Goal: Task Accomplishment & Management: Manage account settings

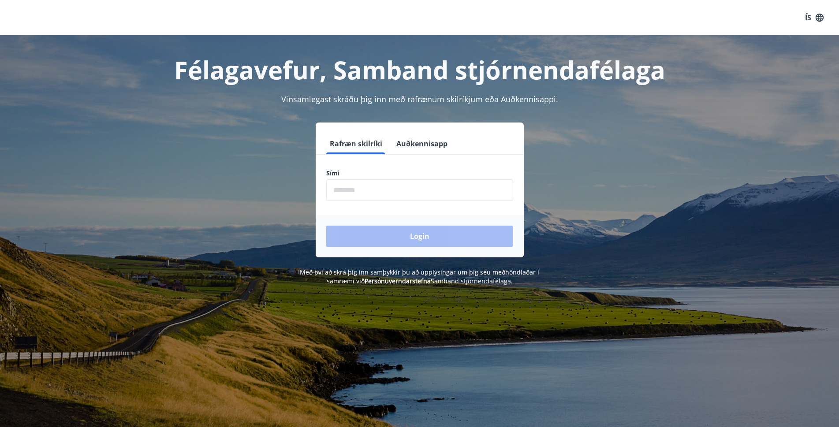
click at [340, 188] on input "phone" at bounding box center [419, 190] width 187 height 22
type input "********"
click at [407, 237] on button "Login" at bounding box center [419, 236] width 187 height 21
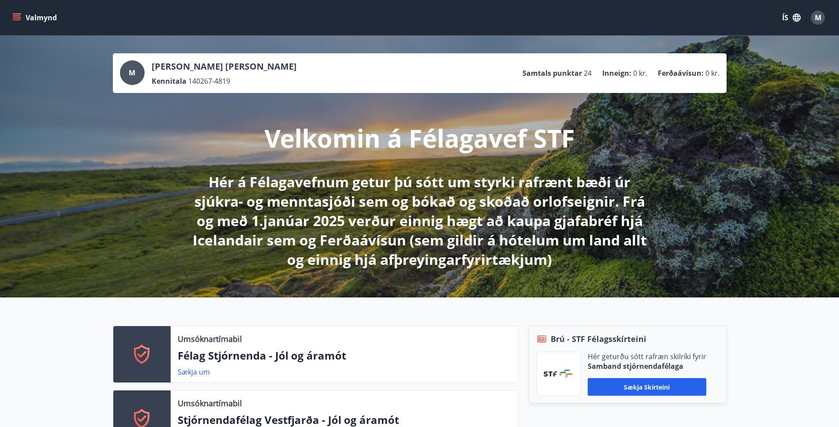
click at [14, 15] on icon "menu" at bounding box center [17, 15] width 8 height 1
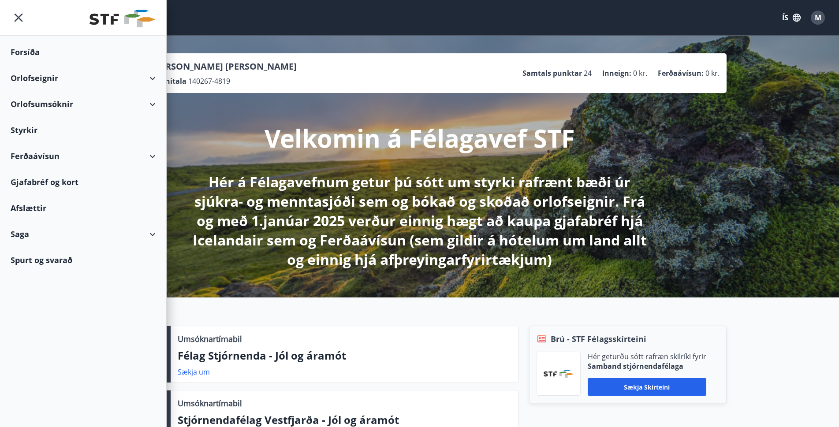
click at [57, 183] on div "Gjafabréf og kort" at bounding box center [83, 182] width 145 height 26
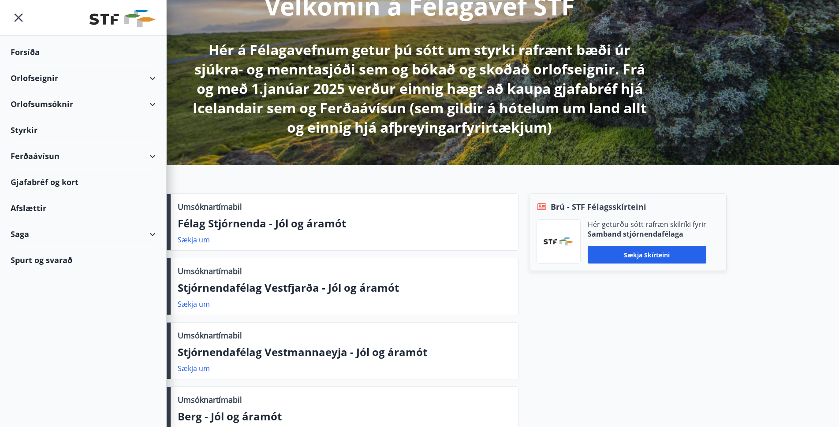
scroll to position [88, 0]
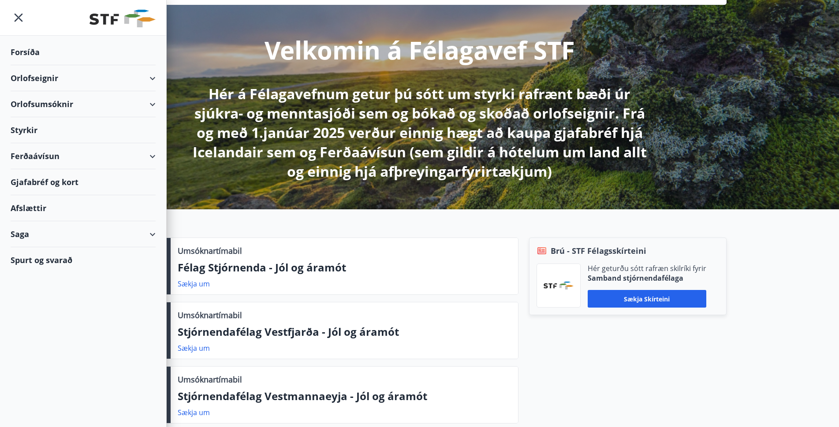
click at [41, 182] on div "Gjafabréf og kort" at bounding box center [83, 182] width 145 height 26
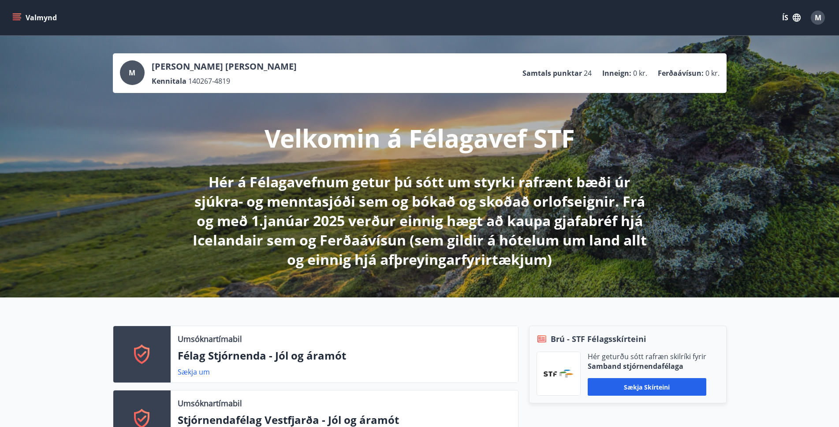
click at [17, 19] on icon "menu" at bounding box center [16, 17] width 9 height 9
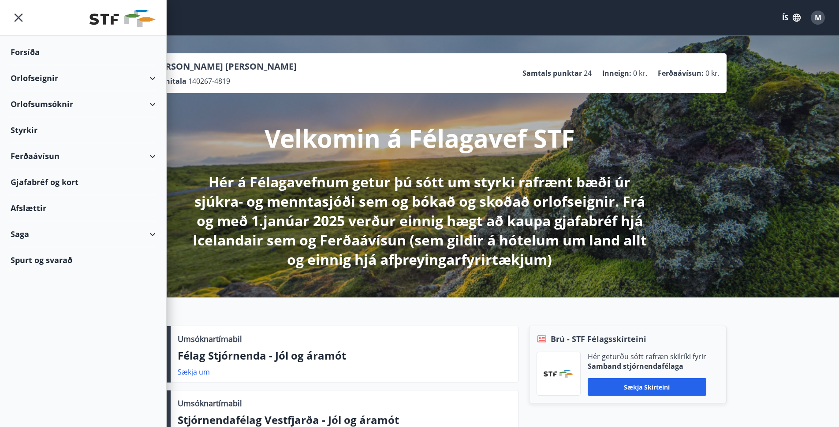
click at [44, 182] on div "Gjafabréf og kort" at bounding box center [83, 182] width 145 height 26
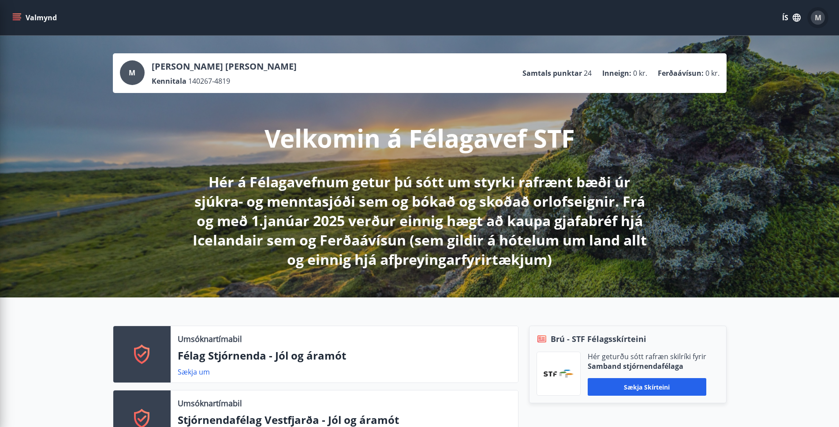
click at [821, 19] on span "M" at bounding box center [817, 18] width 7 height 10
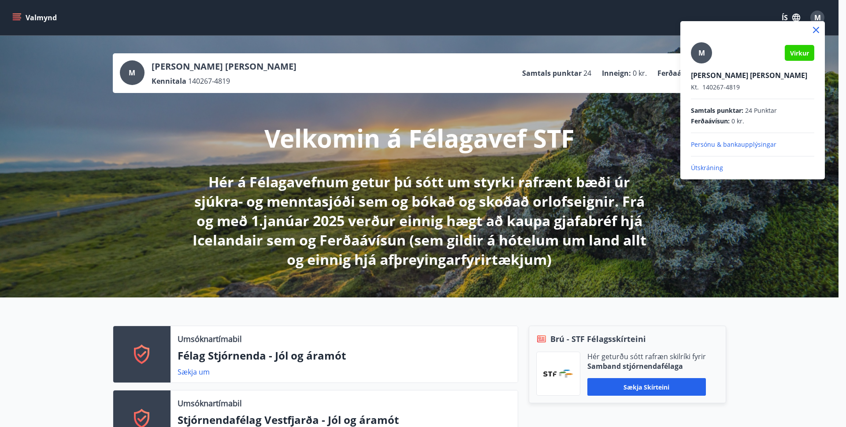
click at [702, 166] on p "Útskráning" at bounding box center [752, 167] width 123 height 9
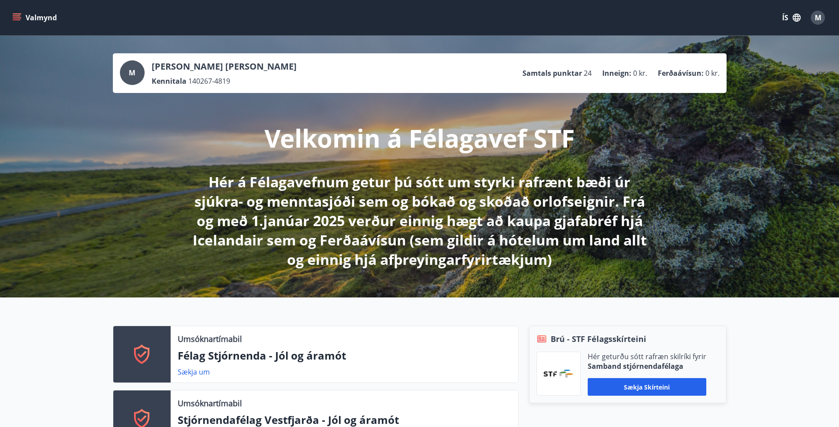
click at [13, 17] on icon "menu" at bounding box center [16, 17] width 9 height 9
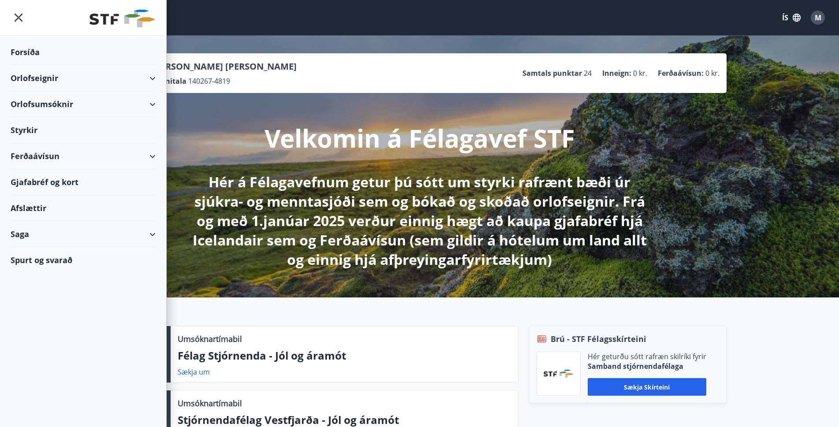
click at [64, 184] on div "Gjafabréf og kort" at bounding box center [83, 182] width 145 height 26
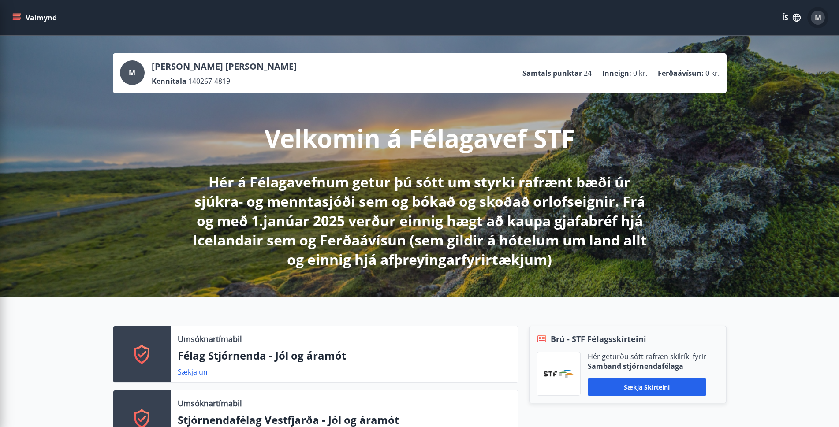
click at [819, 18] on span "M" at bounding box center [817, 18] width 7 height 10
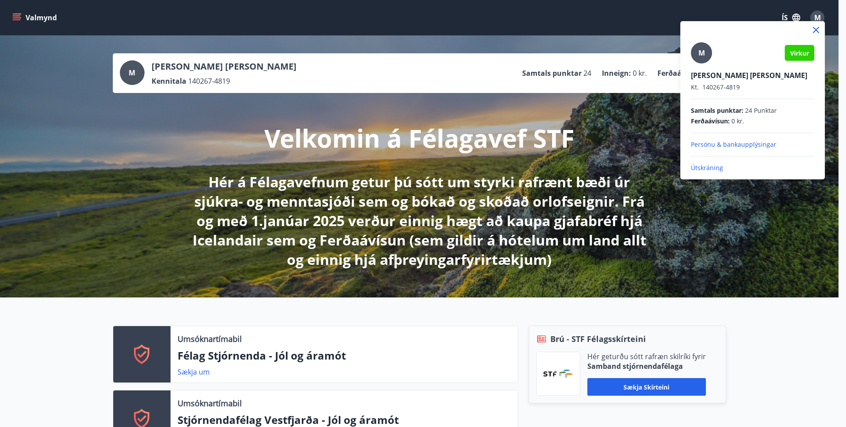
click at [705, 167] on p "Útskráning" at bounding box center [752, 167] width 123 height 9
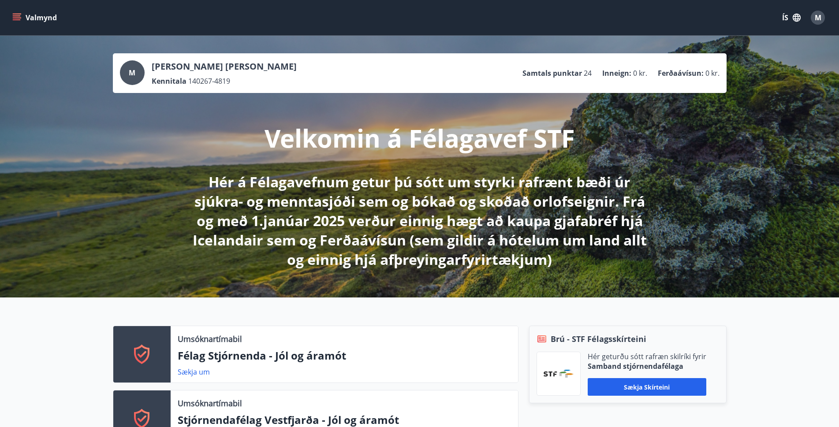
click at [14, 17] on icon "menu" at bounding box center [16, 17] width 9 height 9
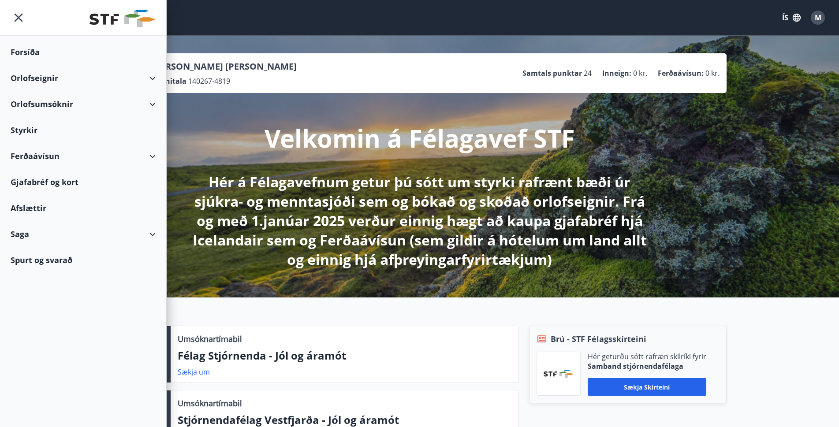
click at [51, 180] on div "Gjafabréf og kort" at bounding box center [83, 182] width 145 height 26
click at [815, 21] on span "M" at bounding box center [817, 18] width 7 height 10
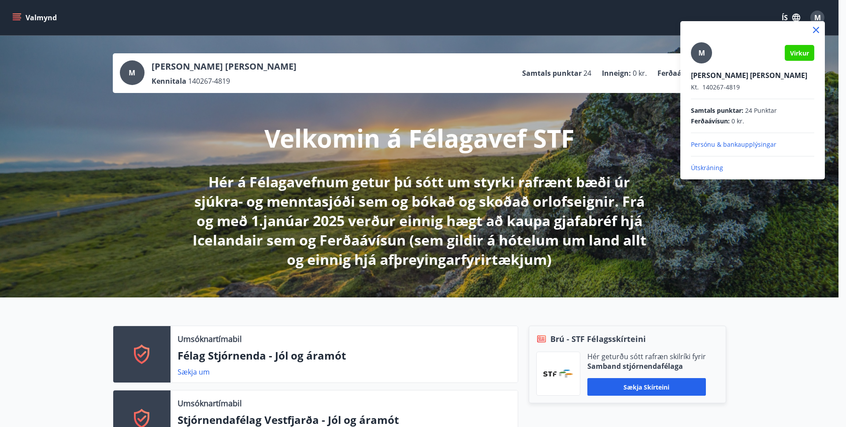
click at [715, 166] on p "Útskráning" at bounding box center [752, 167] width 123 height 9
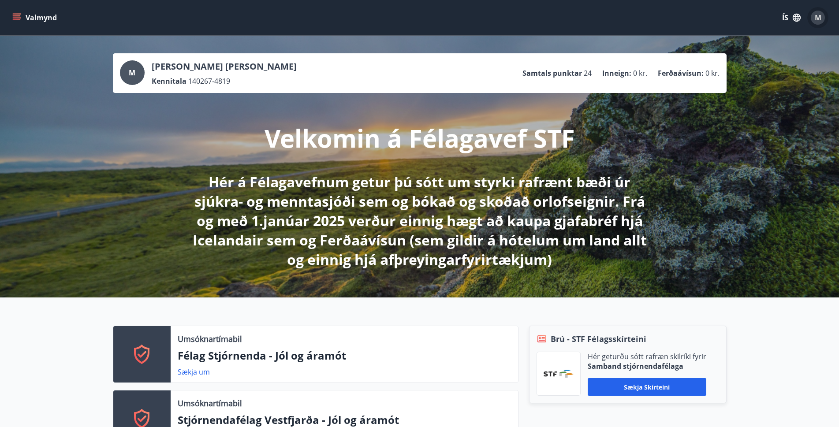
click at [812, 16] on div "M" at bounding box center [817, 18] width 14 height 14
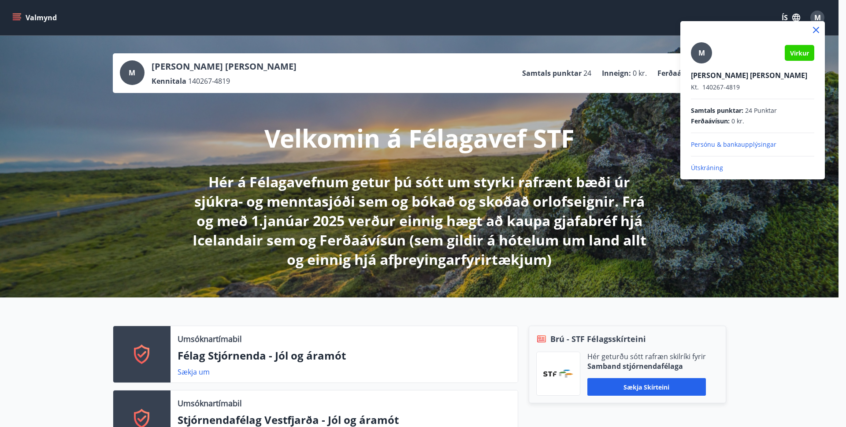
click at [708, 167] on p "Útskráning" at bounding box center [752, 167] width 123 height 9
